Goal: Task Accomplishment & Management: Complete application form

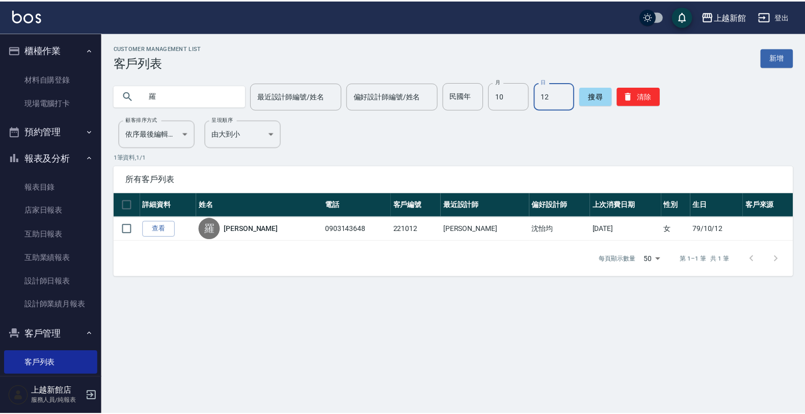
scroll to position [40, 0]
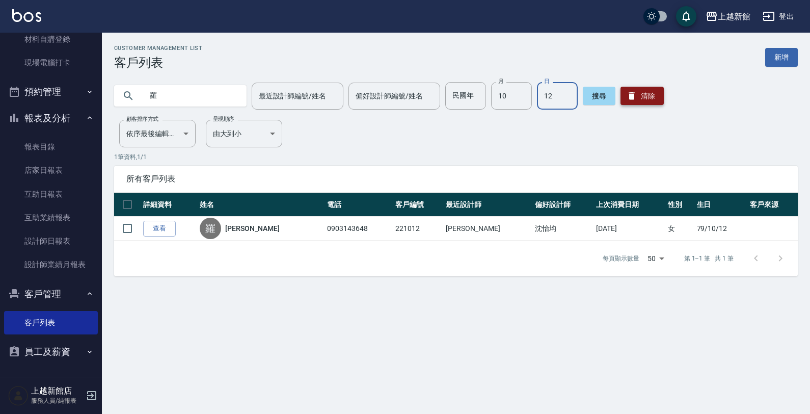
click at [641, 97] on button "清除" at bounding box center [642, 96] width 43 height 18
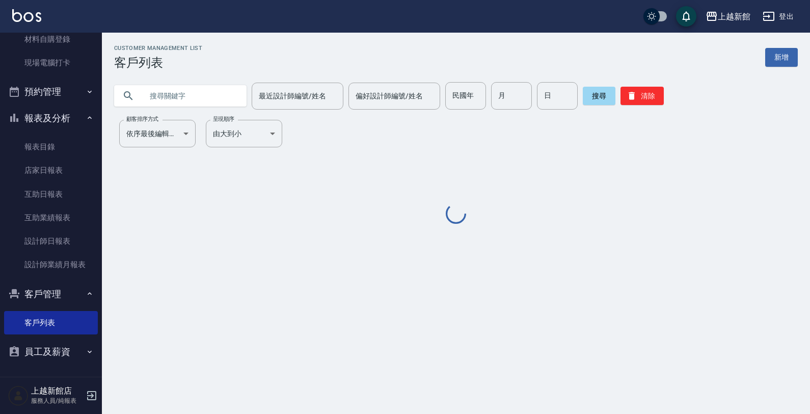
click at [154, 101] on input "text" at bounding box center [191, 96] width 96 height 28
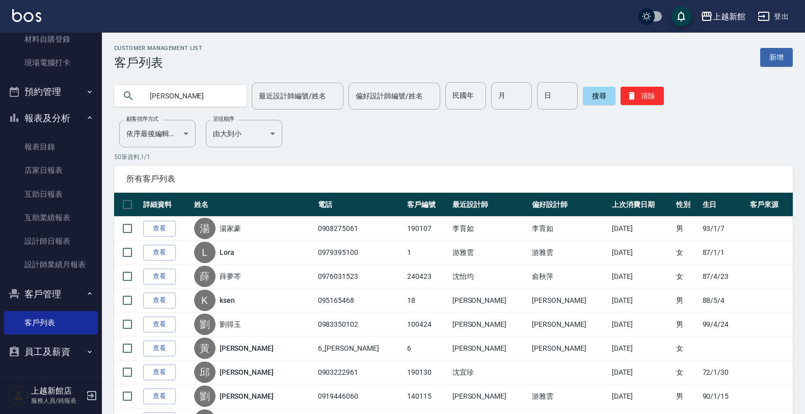
type input "[PERSON_NAME]"
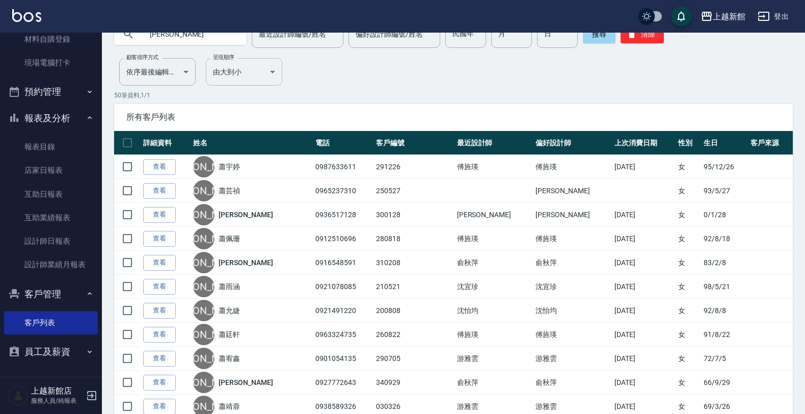
scroll to position [0, 0]
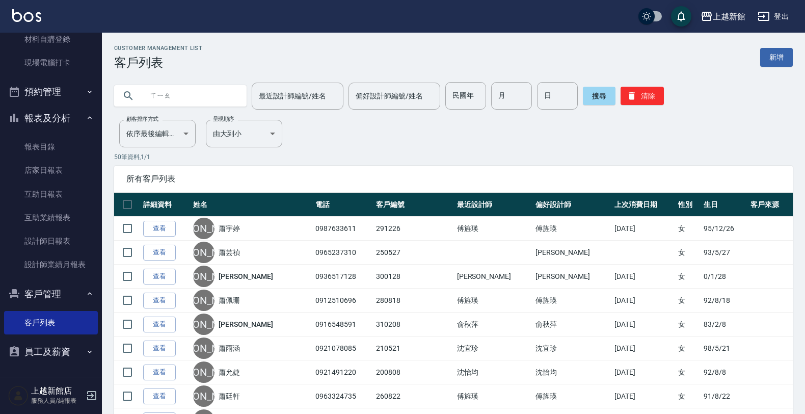
type input "[PERSON_NAME]"
click at [289, 90] on div "最近設計師編號/姓名 最近設計師編號/姓名" at bounding box center [298, 96] width 92 height 27
type input "瑪沙-10"
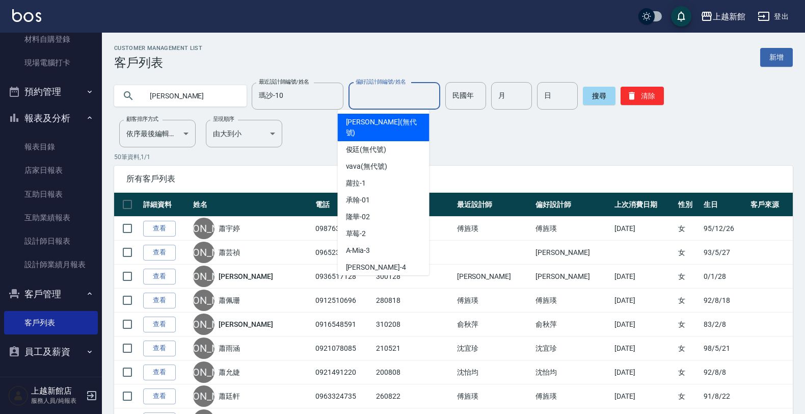
click at [379, 101] on input "偏好設計師編號/姓名" at bounding box center [394, 96] width 83 height 18
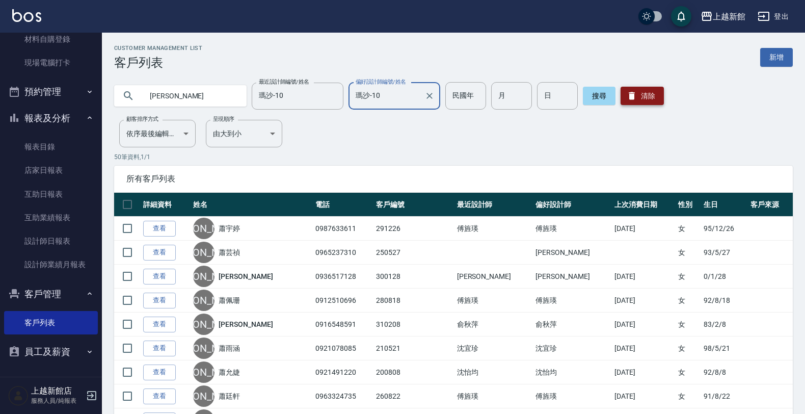
type input "瑪沙-10"
drag, startPoint x: 630, startPoint y: 93, endPoint x: 624, endPoint y: 106, distance: 13.7
click at [624, 102] on button "清除" at bounding box center [642, 96] width 43 height 18
